Goal: Task Accomplishment & Management: Manage account settings

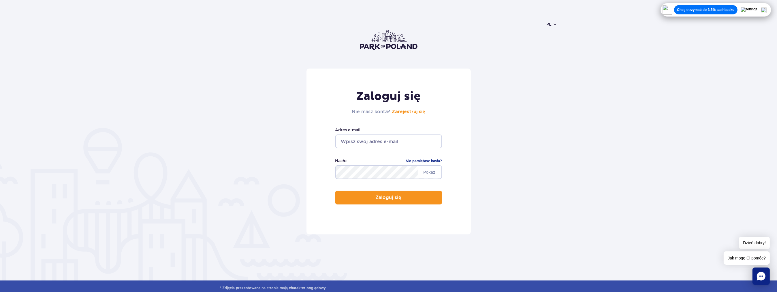
click at [401, 143] on input "email" at bounding box center [388, 142] width 107 height 14
type input "[EMAIL_ADDRESS][DOMAIN_NAME]"
click at [407, 194] on button "Zaloguj się" at bounding box center [388, 198] width 107 height 14
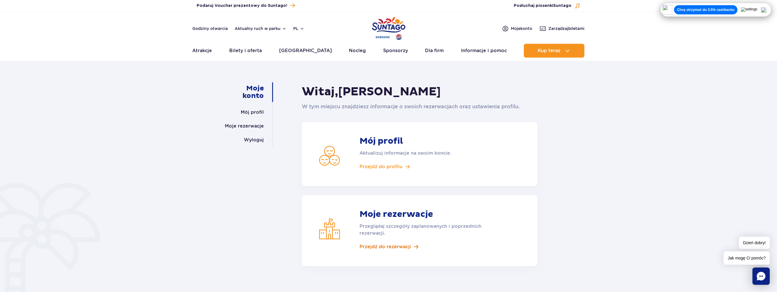
click at [399, 245] on span "Przejdź do rezerwacji" at bounding box center [386, 247] width 52 height 6
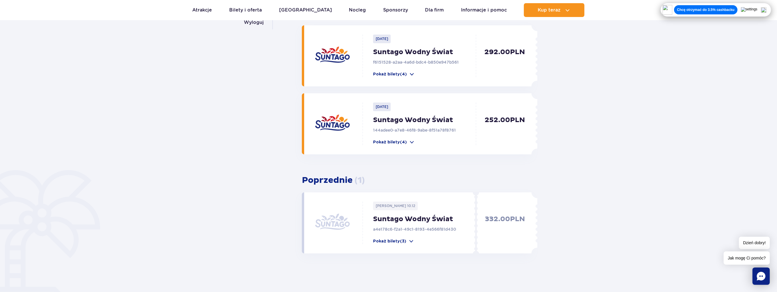
scroll to position [87, 0]
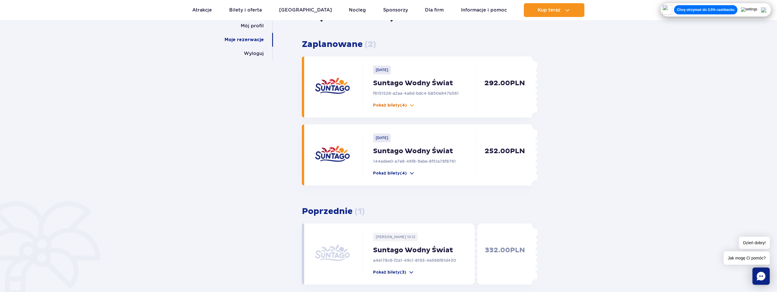
click at [411, 107] on span at bounding box center [412, 106] width 6 height 6
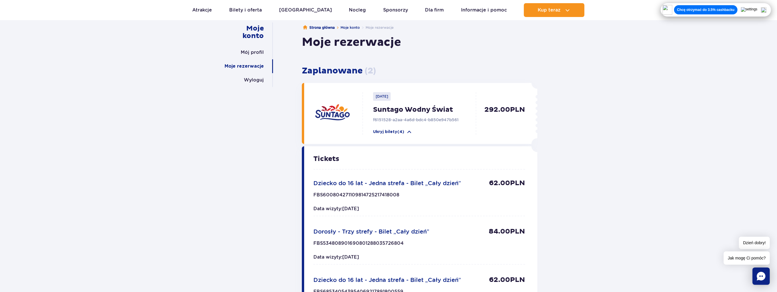
scroll to position [58, 0]
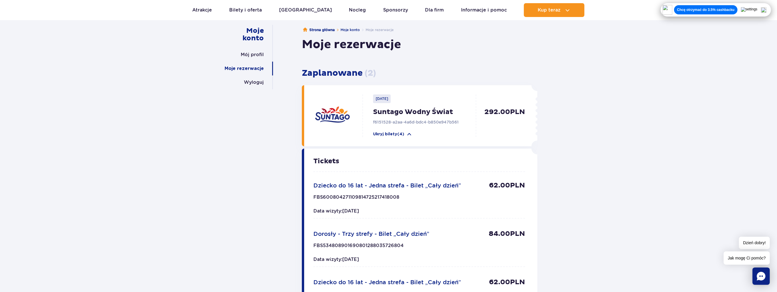
click at [451, 111] on p "Suntago Wodny Świat" at bounding box center [426, 112] width 106 height 9
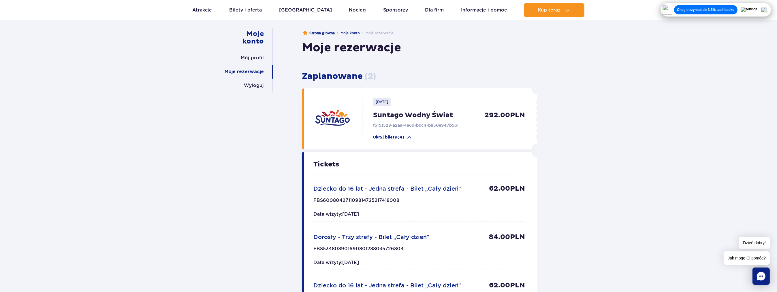
scroll to position [0, 0]
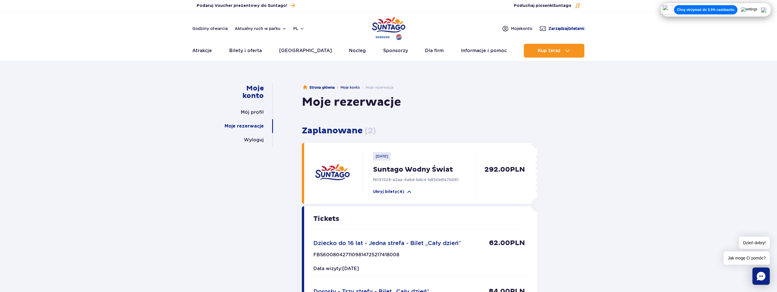
click at [579, 29] on span "Zarządzaj biletami" at bounding box center [567, 29] width 36 height 6
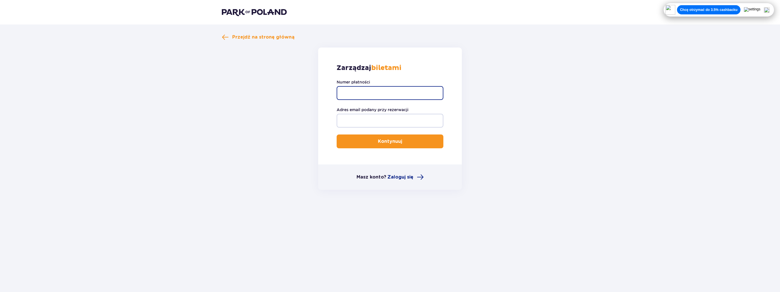
click at [370, 92] on input "Numer płatności" at bounding box center [390, 93] width 107 height 14
paste input "TR-VRC-EMVDCRX"
type input "TR-VRC-EMVDCRX"
click at [365, 121] on input "Adres email podany przy rezerwacji" at bounding box center [390, 121] width 107 height 14
type input "opilag@interia.pl"
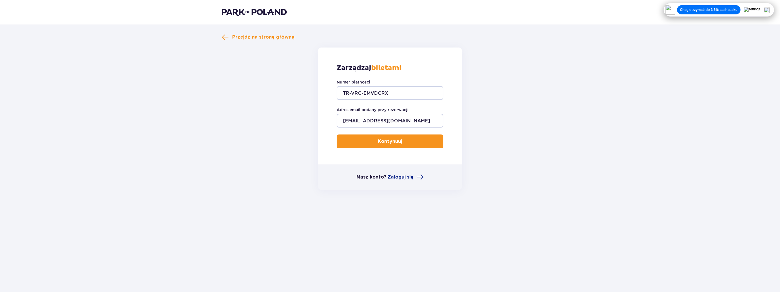
click at [386, 145] on button "Kontynuuj" at bounding box center [390, 142] width 107 height 14
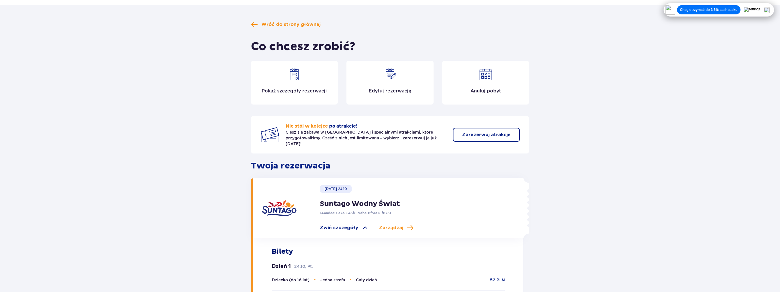
scroll to position [13, 0]
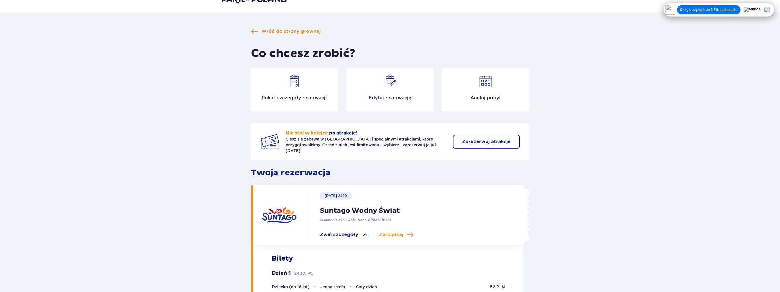
click at [391, 98] on p "Edytuj rezerwację" at bounding box center [390, 98] width 43 height 6
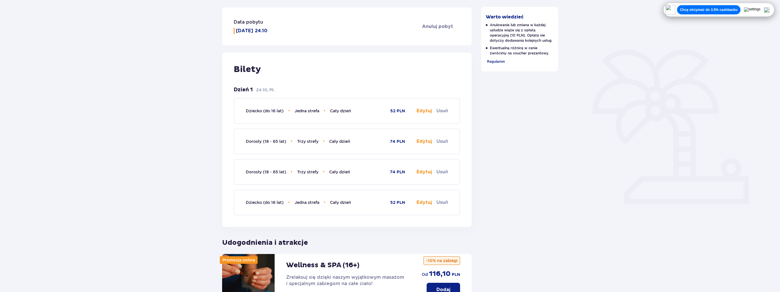
scroll to position [80, 0]
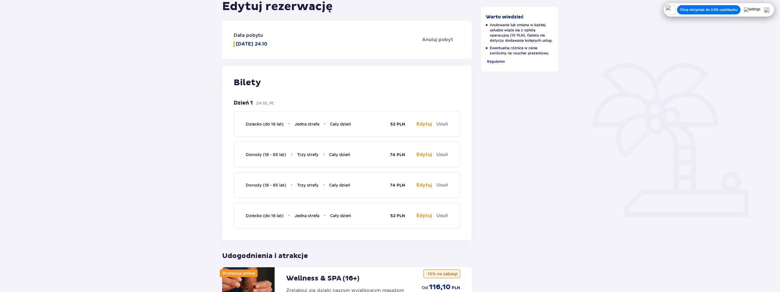
click at [422, 125] on button "Edytuj" at bounding box center [423, 124] width 15 height 6
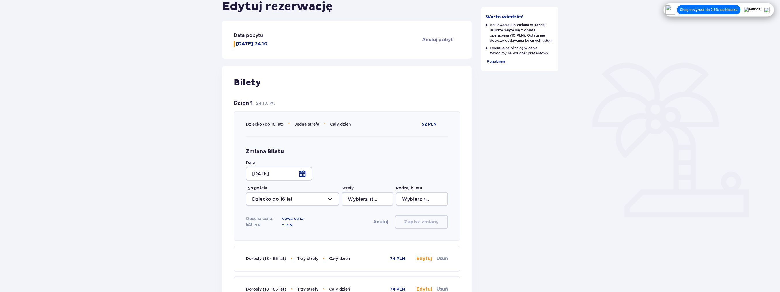
type input "Jedna strefa"
type input "Cały dzień"
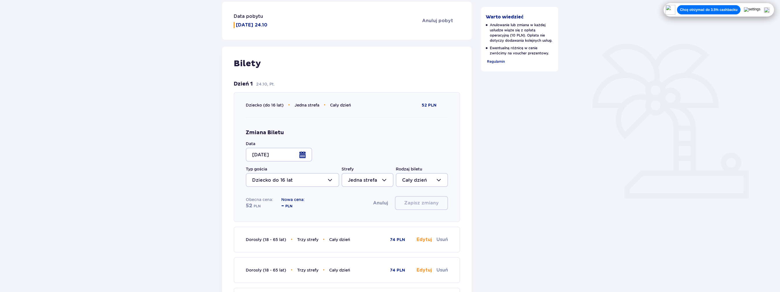
scroll to position [109, 0]
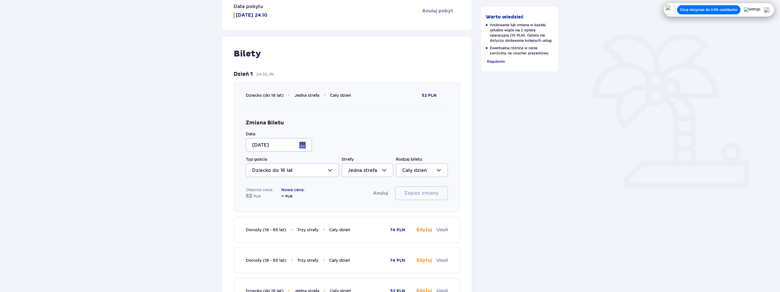
click at [302, 147] on div at bounding box center [279, 145] width 66 height 14
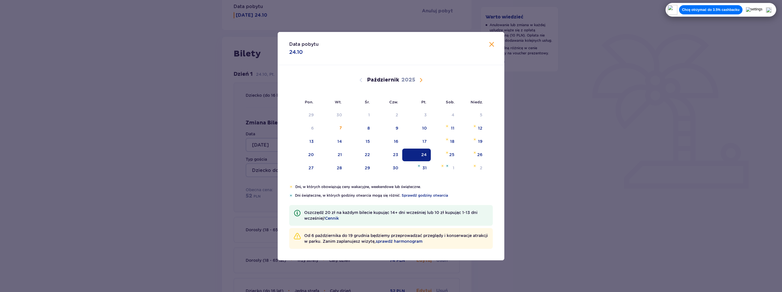
click at [490, 46] on span "Zamknij" at bounding box center [491, 44] width 7 height 7
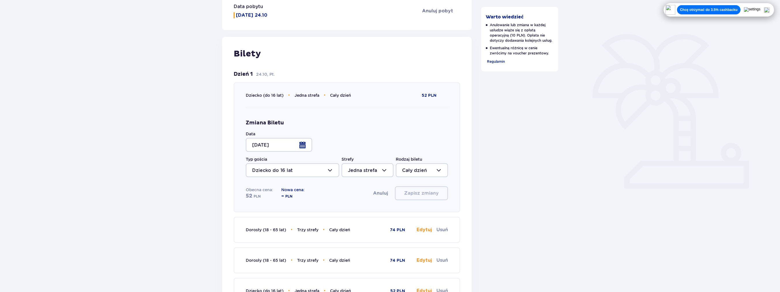
click at [301, 145] on div at bounding box center [279, 145] width 66 height 14
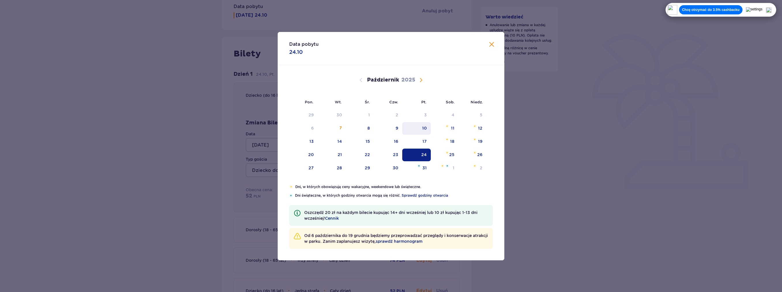
click at [423, 130] on div "10" at bounding box center [424, 128] width 5 height 6
type input "10.10.25"
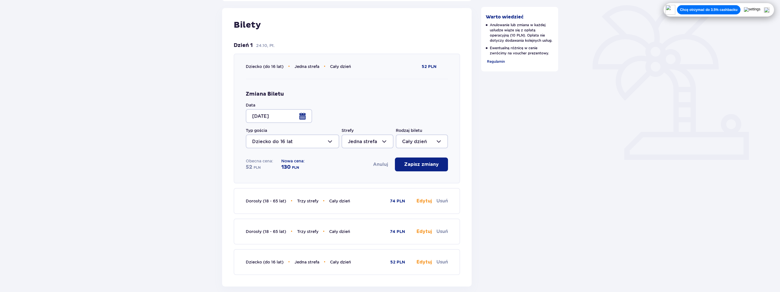
scroll to position [167, 0]
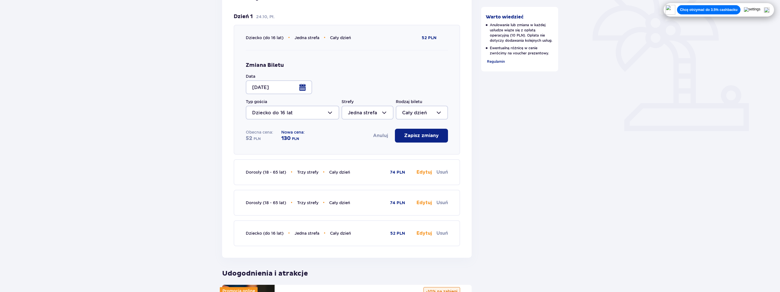
click at [423, 172] on button "Edytuj" at bounding box center [423, 172] width 15 height 6
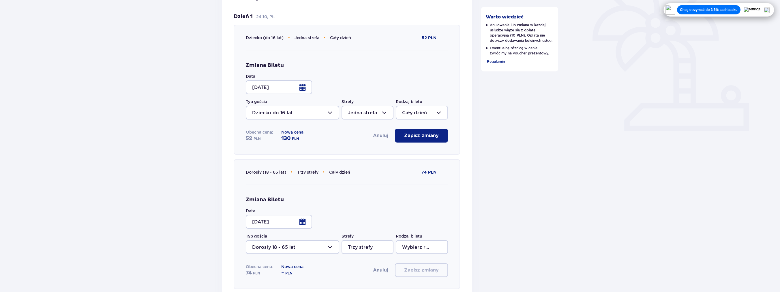
type input "Cały dzień"
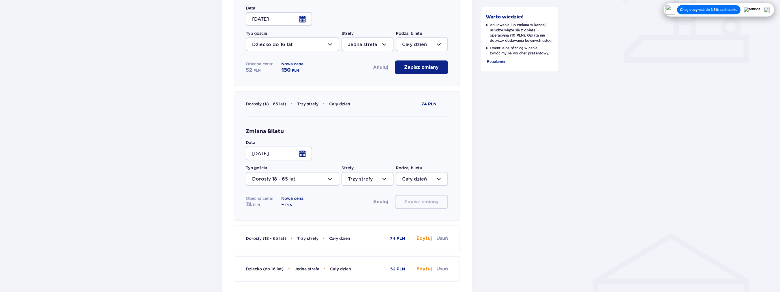
scroll to position [253, 0]
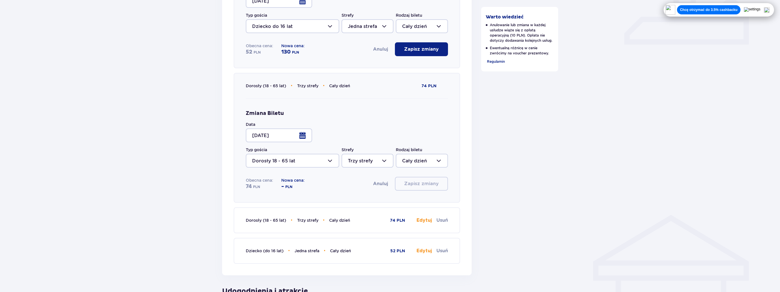
click at [301, 138] on div at bounding box center [279, 136] width 66 height 14
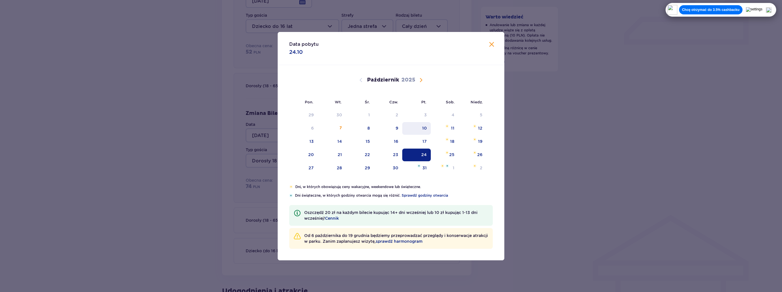
click at [423, 127] on div "10" at bounding box center [424, 128] width 5 height 6
type input "10.10.25"
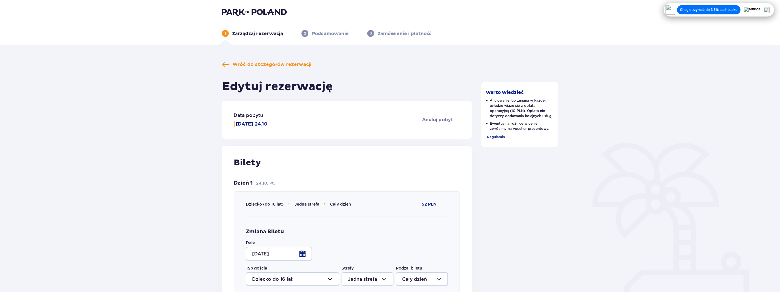
click at [496, 138] on span "Regulamin" at bounding box center [496, 137] width 18 height 4
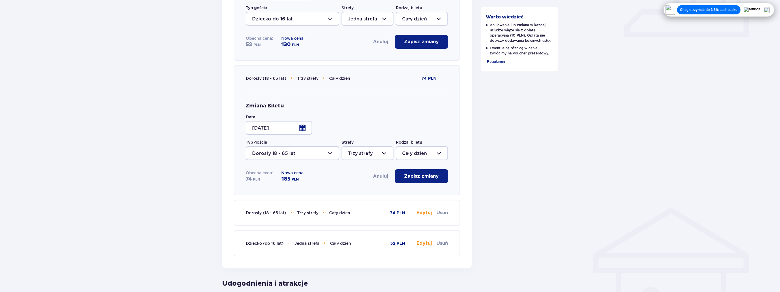
scroll to position [260, 0]
click at [376, 177] on button "Anuluj" at bounding box center [380, 178] width 15 height 6
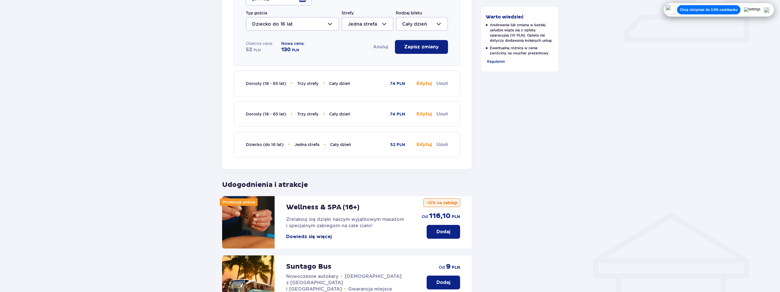
scroll to position [231, 0]
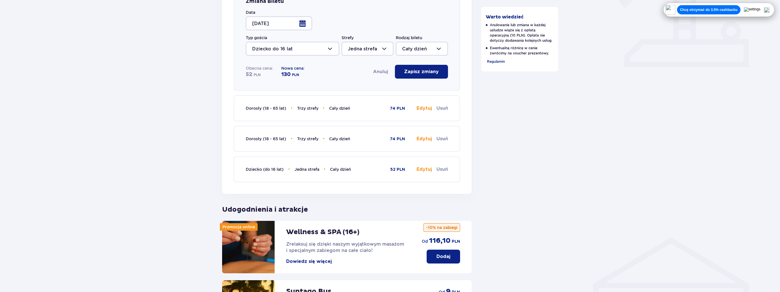
click at [380, 71] on button "Anuluj" at bounding box center [380, 72] width 15 height 6
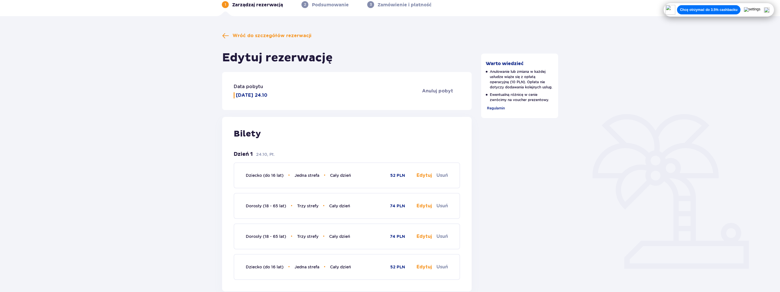
scroll to position [58, 0]
